Goal: Task Accomplishment & Management: Manage account settings

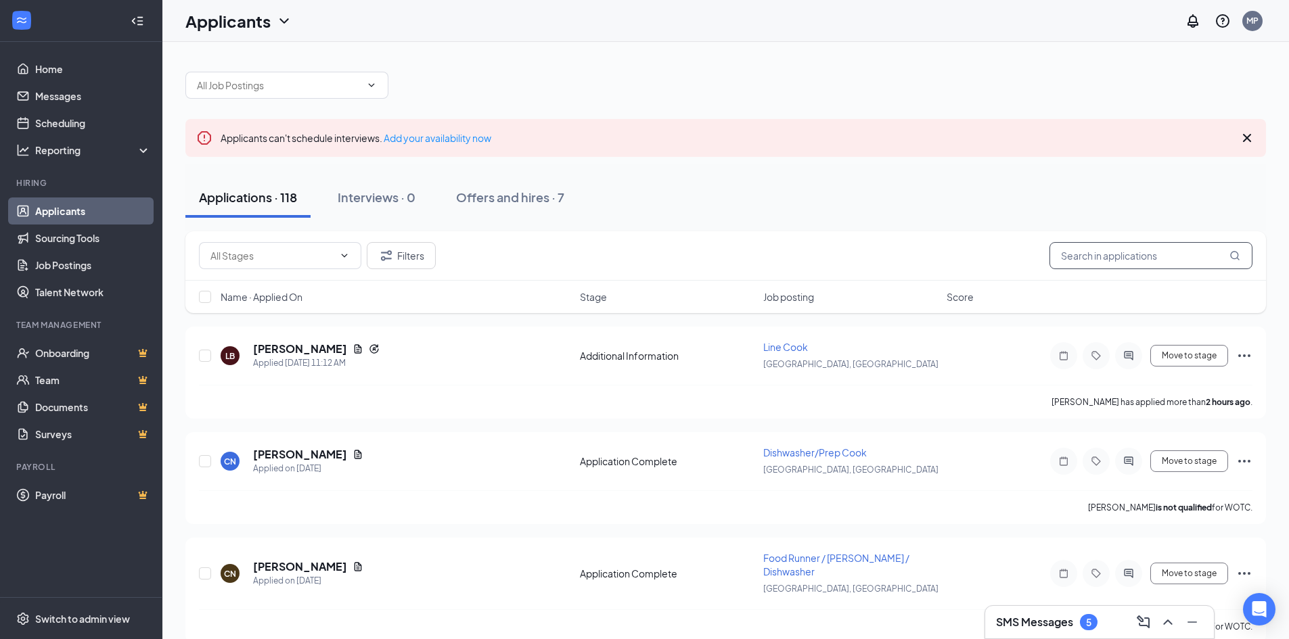
click at [1081, 265] on input "text" at bounding box center [1150, 255] width 203 height 27
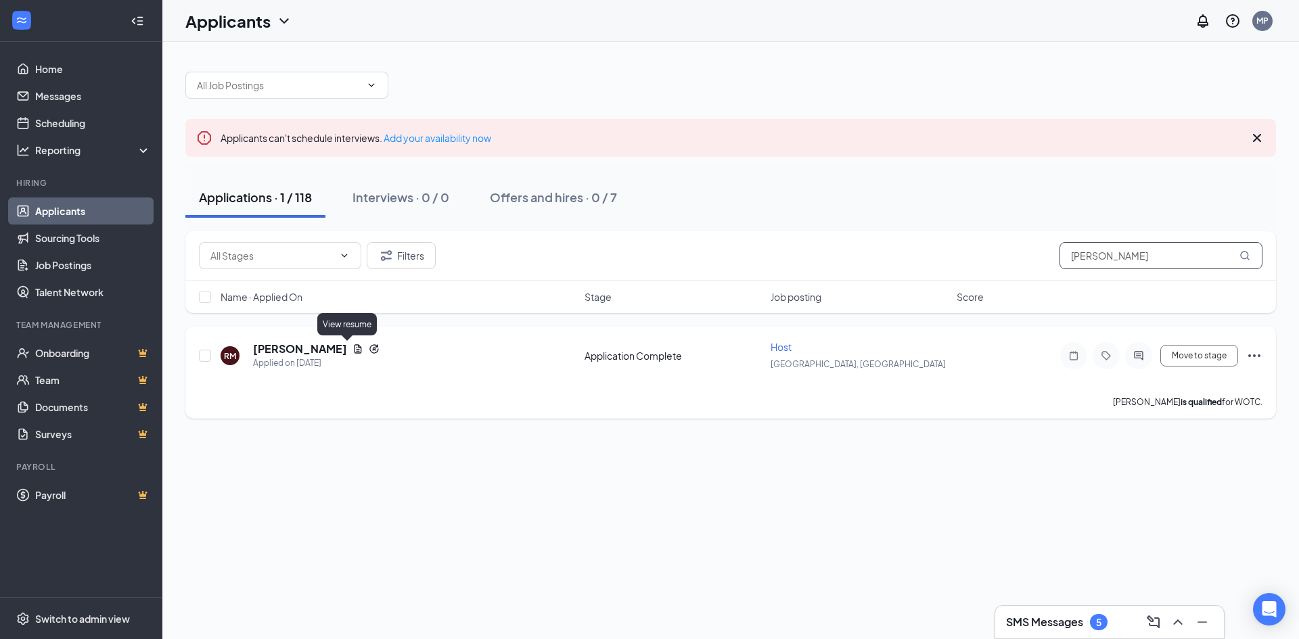
type input "[PERSON_NAME]"
click at [352, 349] on icon "Document" at bounding box center [357, 349] width 11 height 11
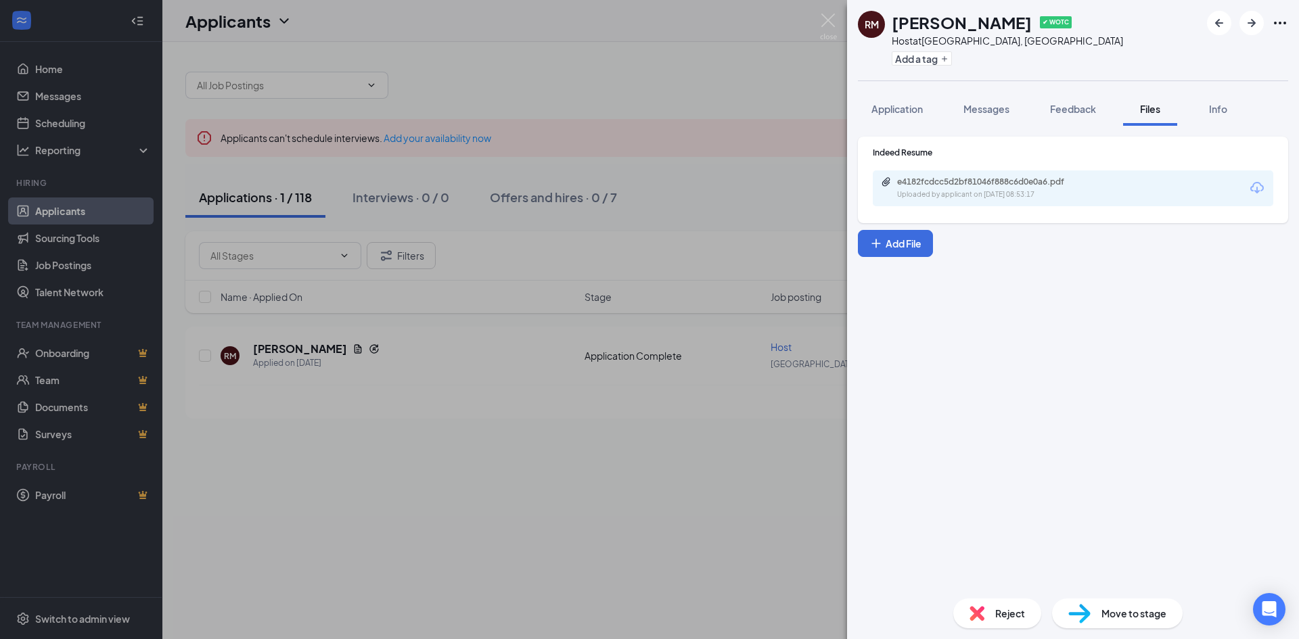
click at [978, 201] on div "e4182fcdcc5d2bf81046f888c6d0e0a6.pdf Uploaded by applicant on [DATE] 08:53:17" at bounding box center [1073, 188] width 401 height 36
click at [978, 181] on div "e4182fcdcc5d2bf81046f888c6d0e0a6.pdf" at bounding box center [991, 182] width 189 height 11
click at [867, 104] on button "Application" at bounding box center [897, 109] width 78 height 34
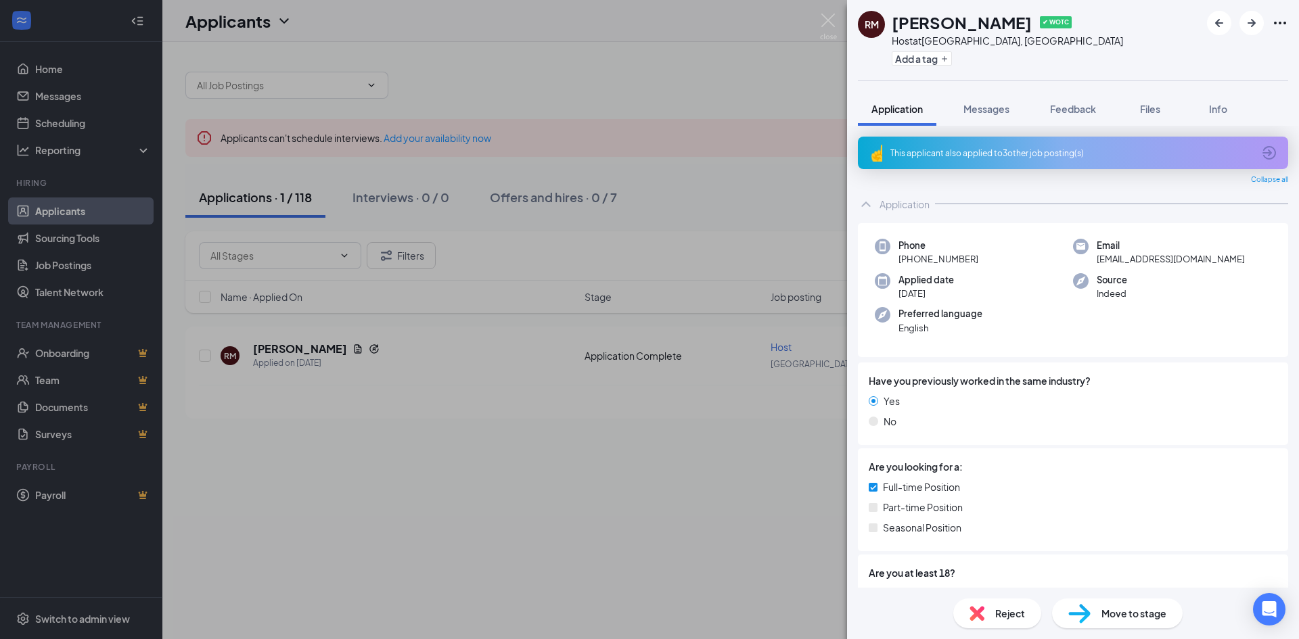
click at [467, 384] on div "RM [PERSON_NAME] ✔ WOTC Host at [GEOGRAPHIC_DATA], [GEOGRAPHIC_DATA] Add a tag …" at bounding box center [649, 319] width 1299 height 639
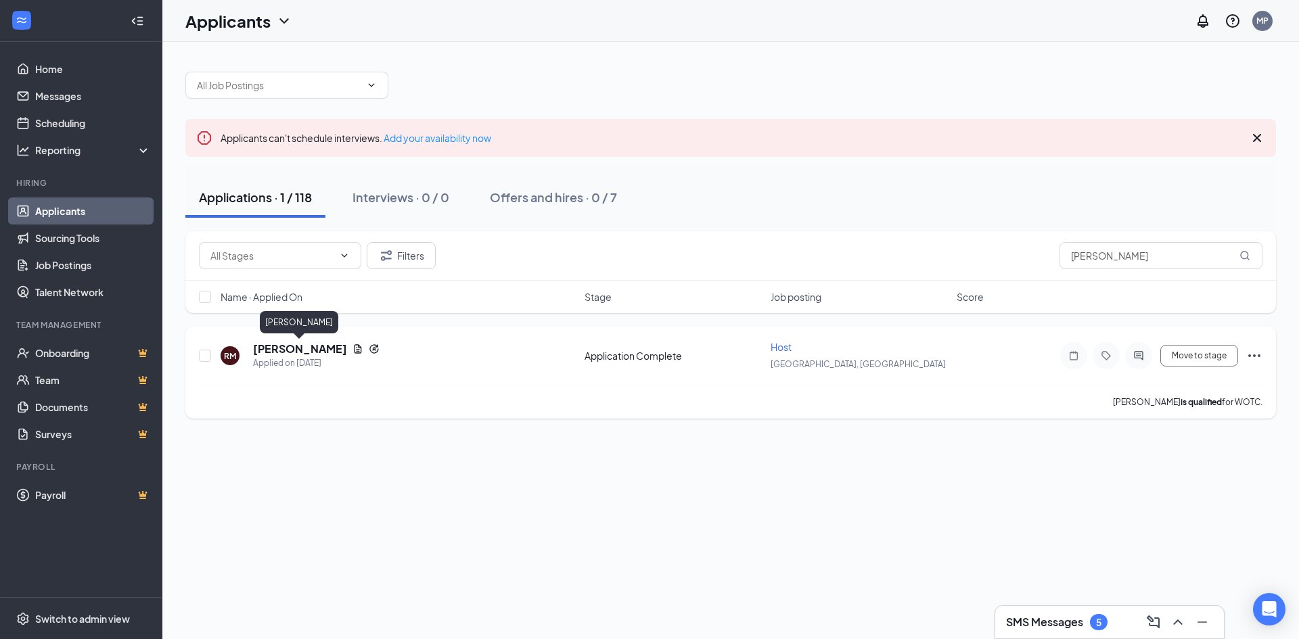
click at [322, 348] on h5 "[PERSON_NAME]" at bounding box center [300, 349] width 94 height 15
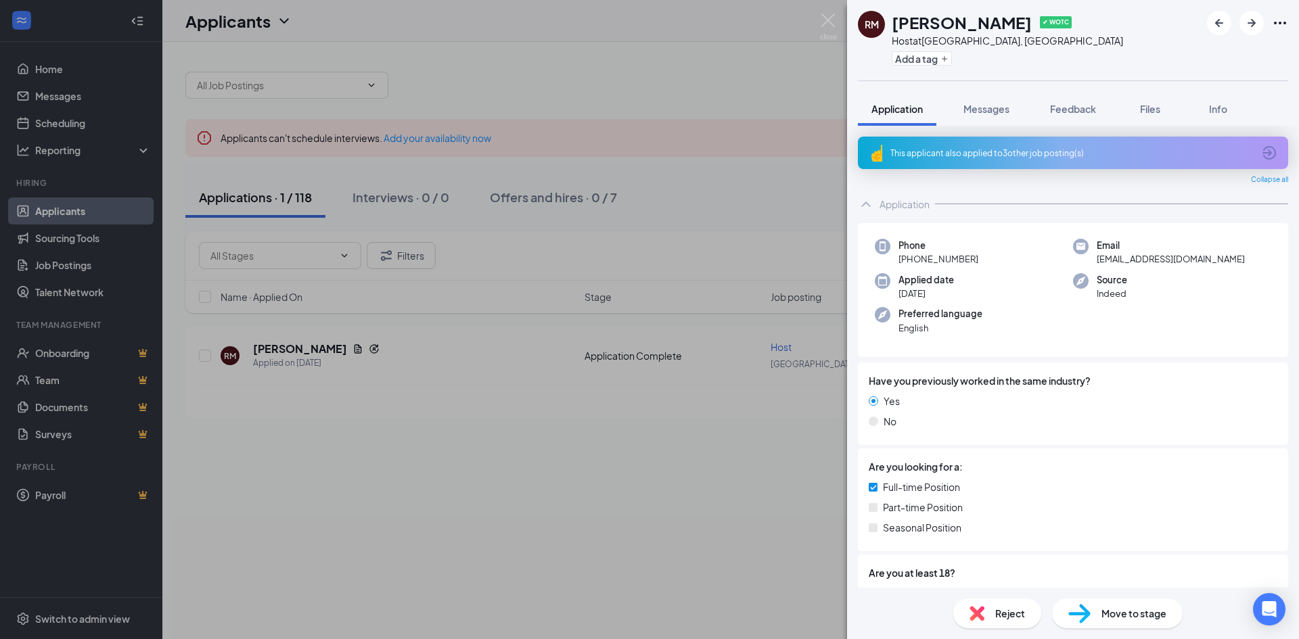
drag, startPoint x: 974, startPoint y: 259, endPoint x: 1007, endPoint y: 280, distance: 39.2
click at [1007, 280] on div "Phone [PHONE_NUMBER] Email [EMAIL_ADDRESS][DOMAIN_NAME] Applied date [DATE] Sou…" at bounding box center [1073, 290] width 430 height 135
click at [1000, 263] on div "Phone [PHONE_NUMBER]" at bounding box center [974, 253] width 198 height 28
click at [836, 14] on img at bounding box center [828, 27] width 17 height 26
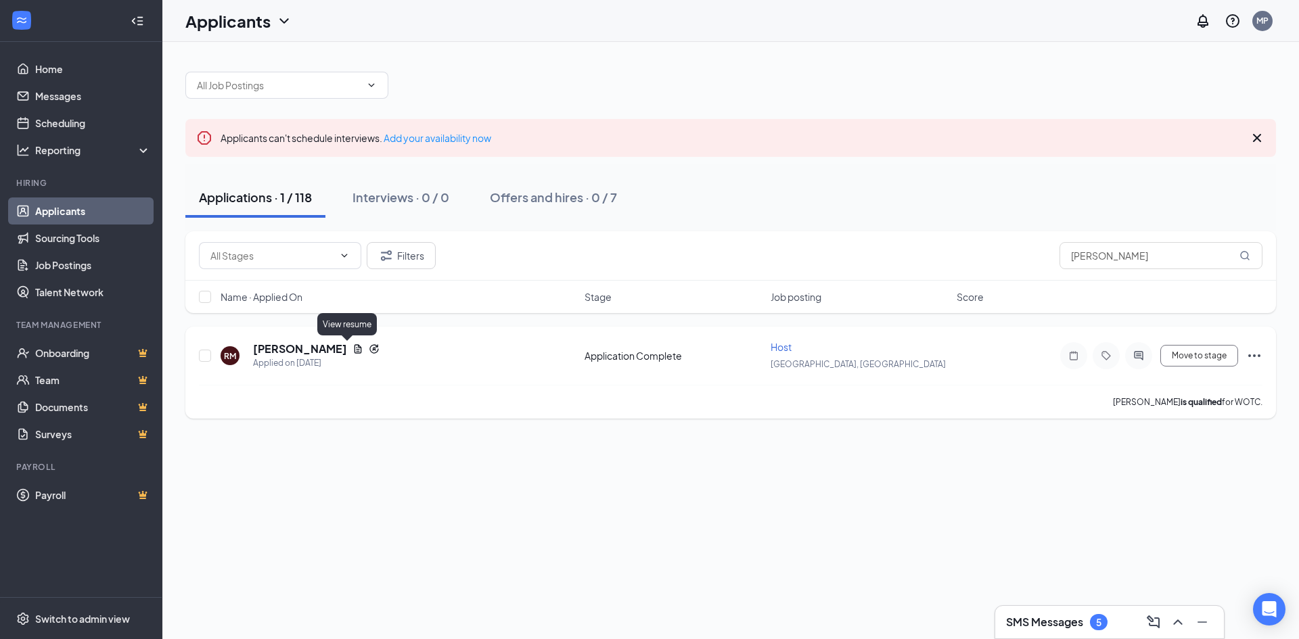
click at [352, 348] on icon "Document" at bounding box center [357, 349] width 11 height 11
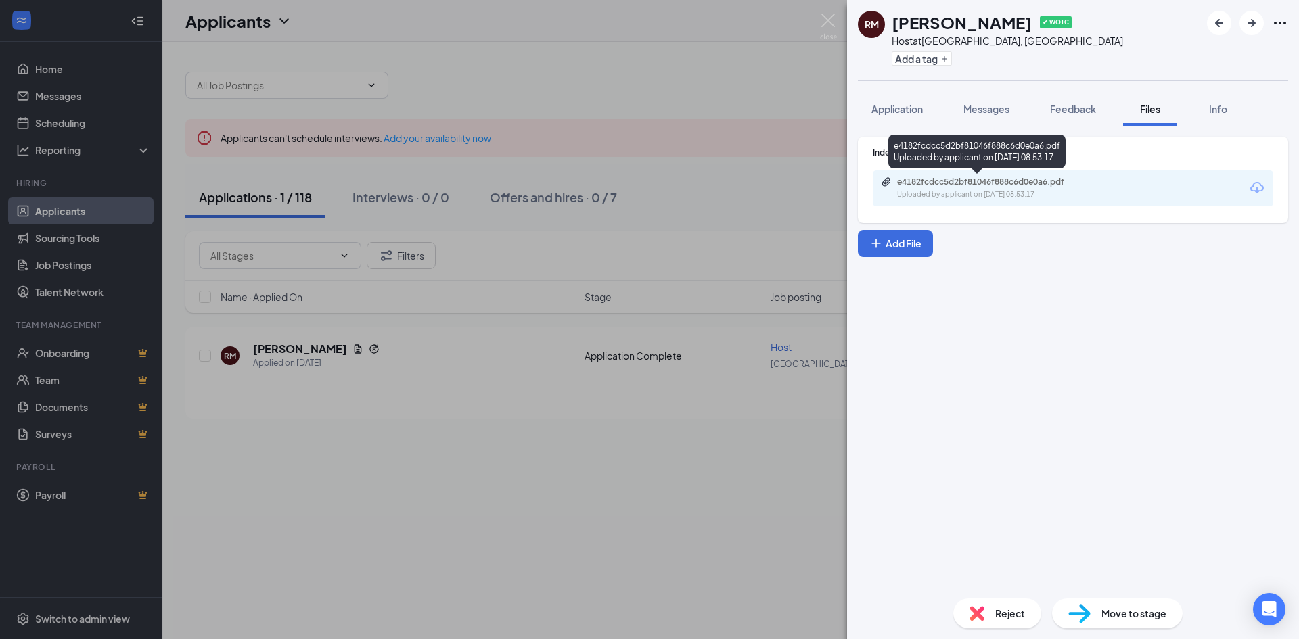
click at [992, 187] on div "e4182fcdcc5d2bf81046f888c6d0e0a6.pdf Uploaded by applicant on [DATE] 08:53:17" at bounding box center [990, 189] width 219 height 24
click at [828, 24] on img at bounding box center [828, 27] width 17 height 26
